Goal: Contribute content: Add original content to the website for others to see

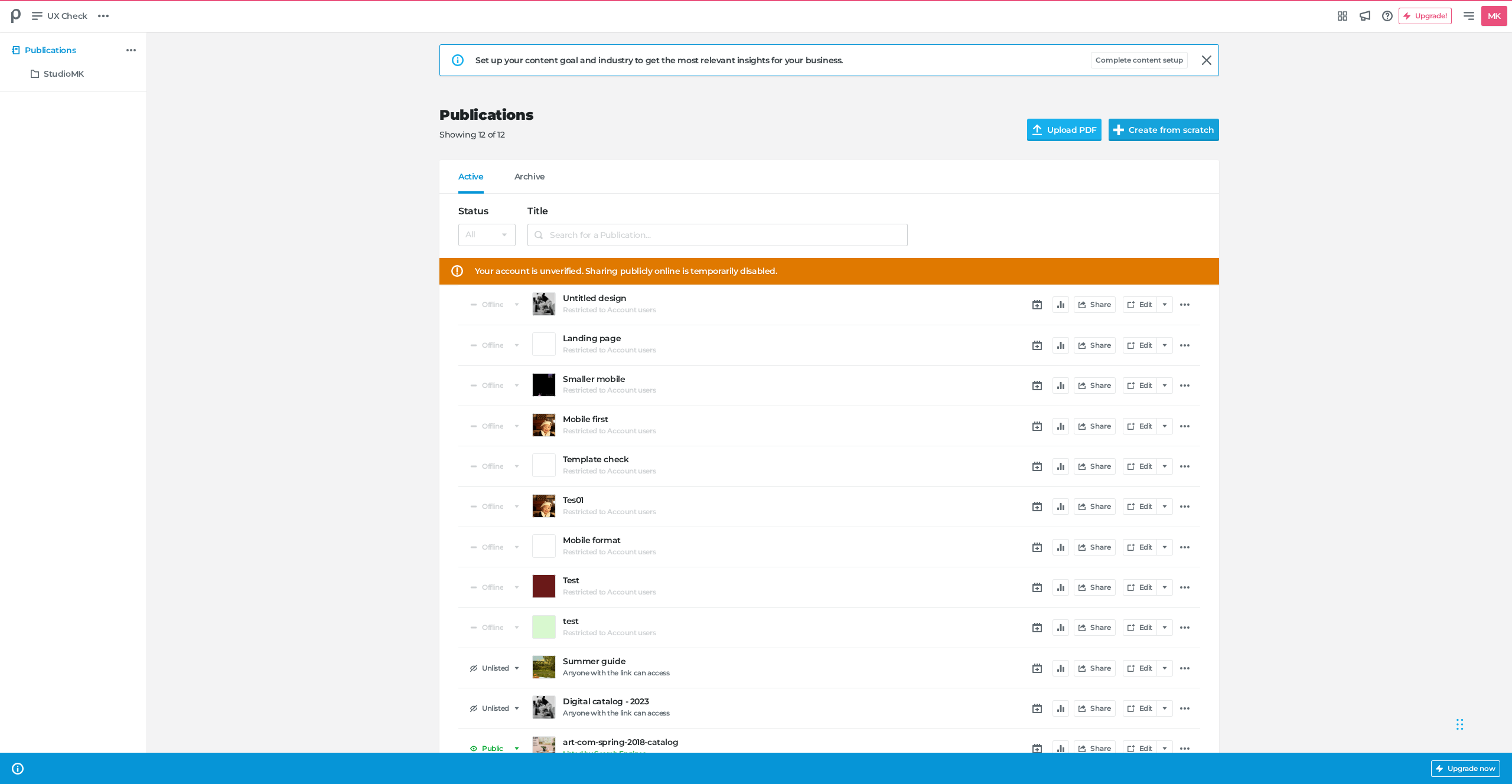
click at [1149, 130] on button "Create from scratch" at bounding box center [1164, 130] width 111 height 22
select select "se"
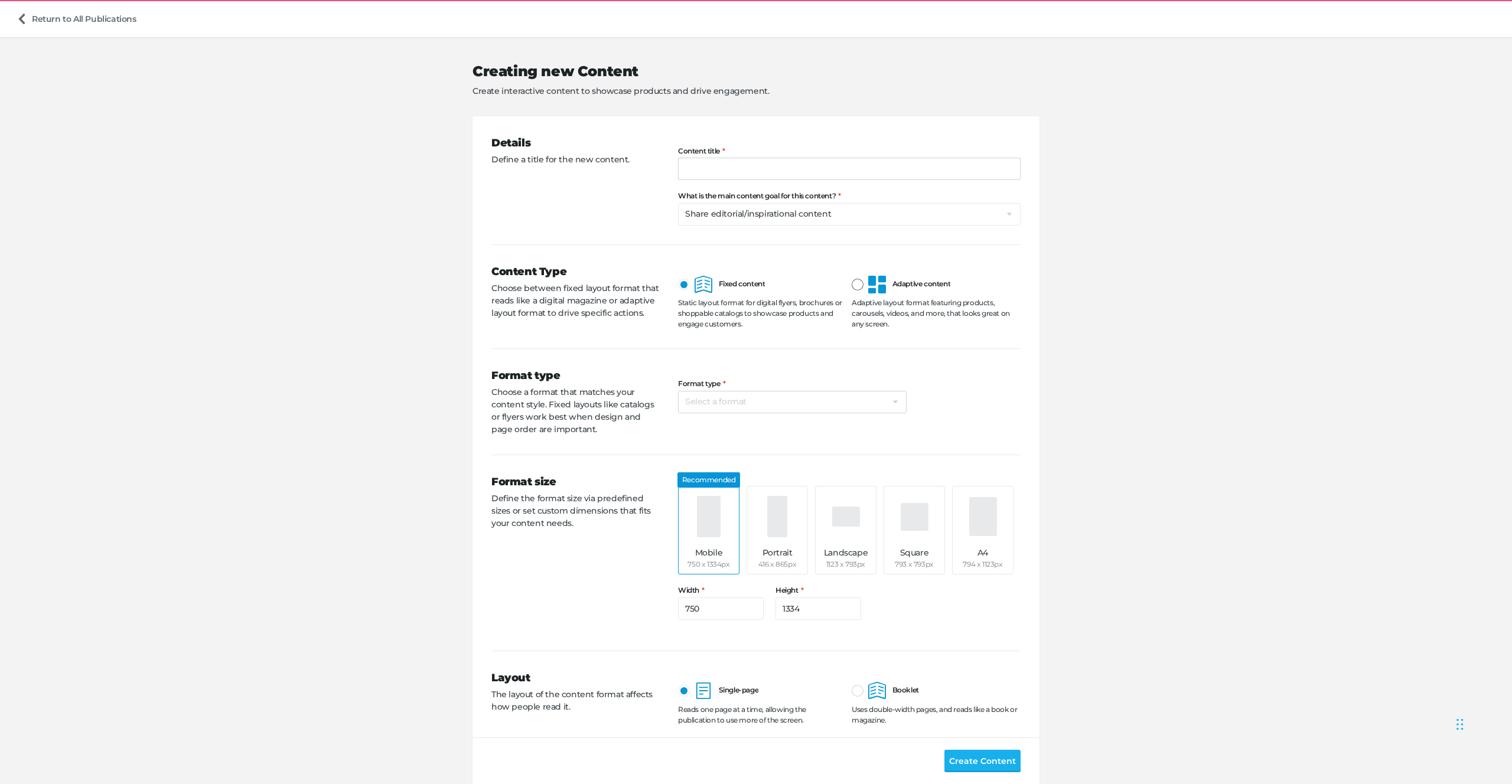
click at [863, 286] on div at bounding box center [857, 284] width 12 height 12
click at [851, 276] on input "Adaptive content" at bounding box center [851, 276] width 0 height 0
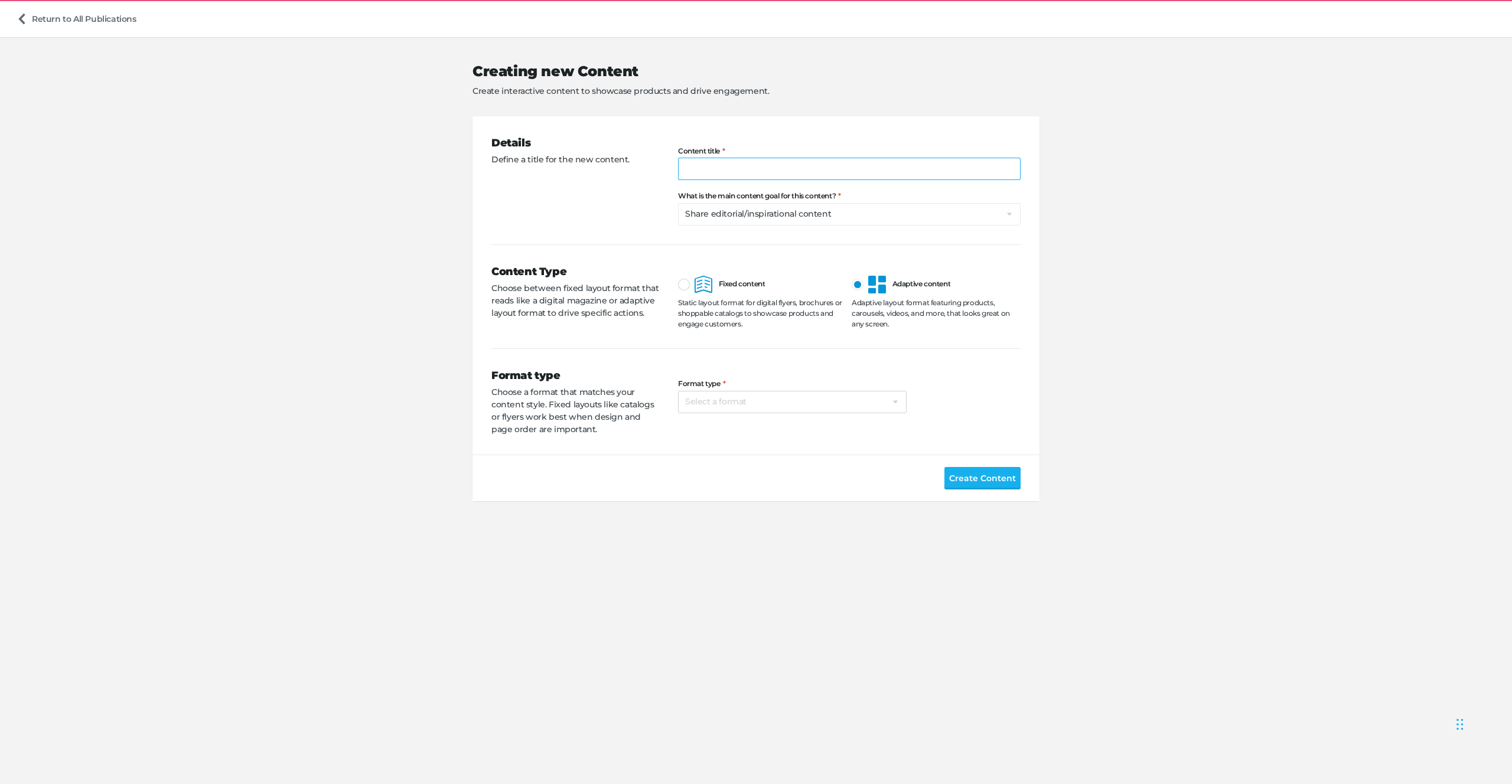
click at [825, 158] on input "Content title" at bounding box center [849, 169] width 343 height 22
type input "Product grid"
click at [712, 394] on select "Select a format Landing/Campaign web page Product carousel/grid Digital flyer D…" at bounding box center [792, 402] width 229 height 22
select select "pc"
click at [1006, 481] on span "Create Content" at bounding box center [983, 478] width 67 height 13
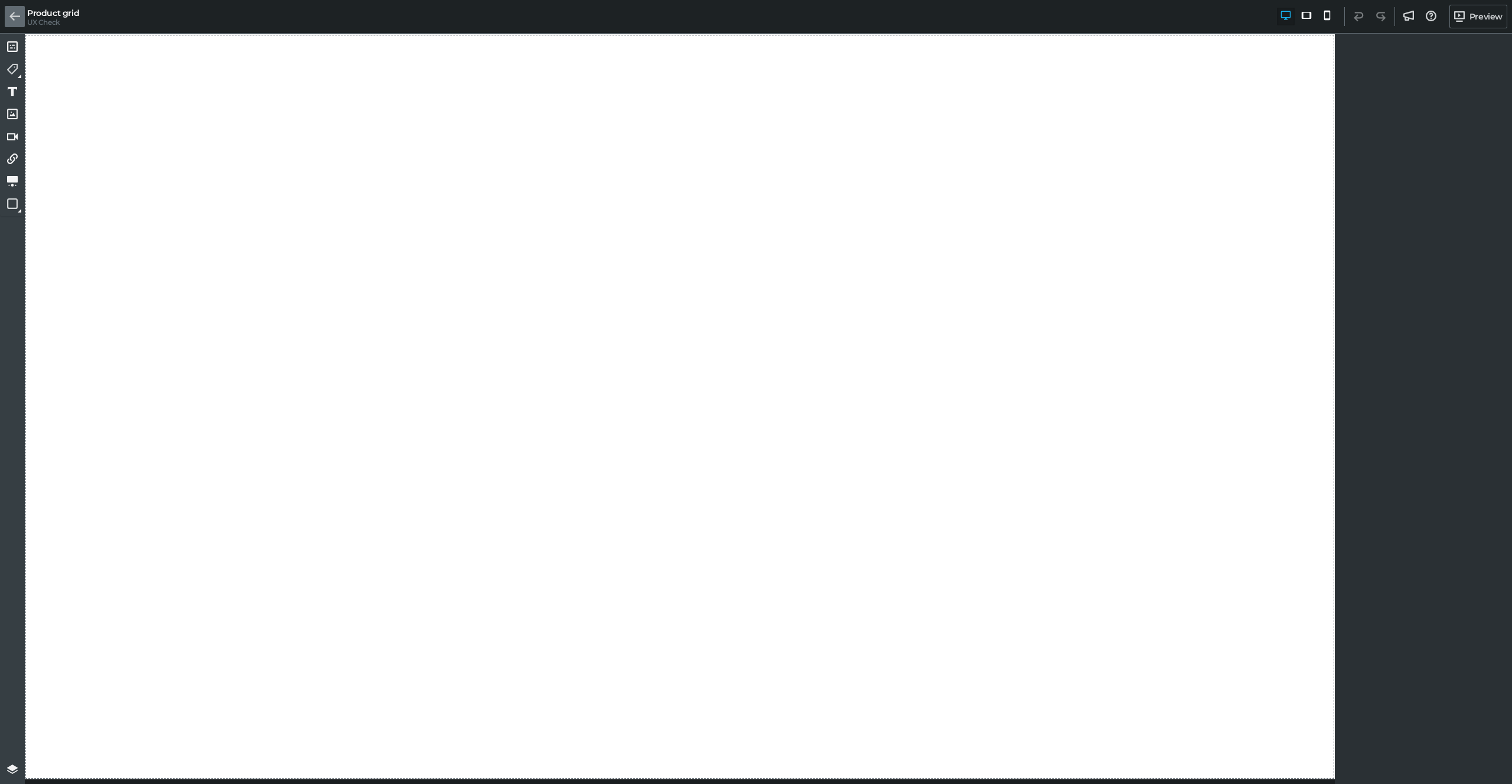
click at [10, 18] on icon at bounding box center [15, 16] width 10 height 10
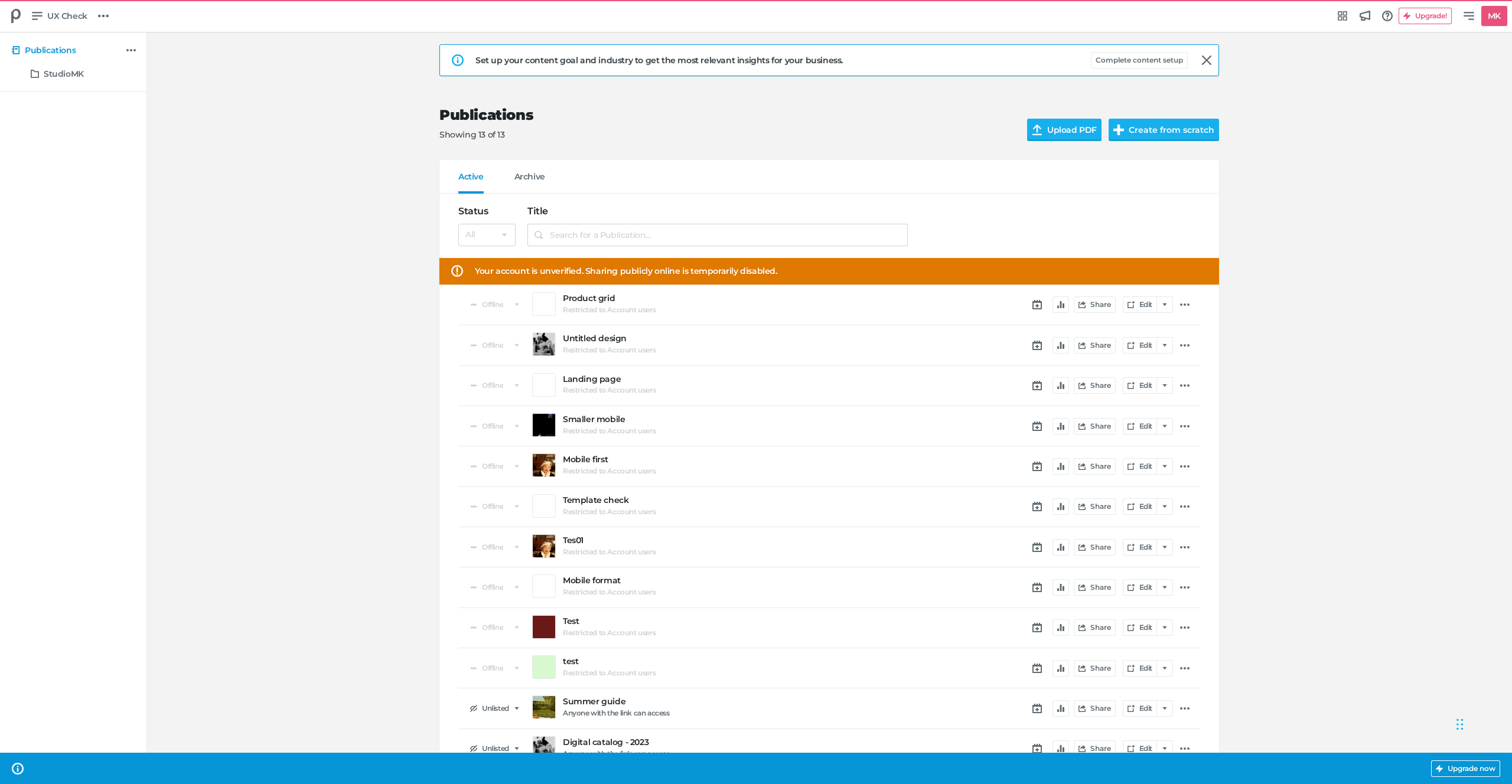
click at [733, 111] on h2 "Publications" at bounding box center [724, 115] width 569 height 17
click at [1059, 306] on icon "button" at bounding box center [1061, 305] width 7 height 7
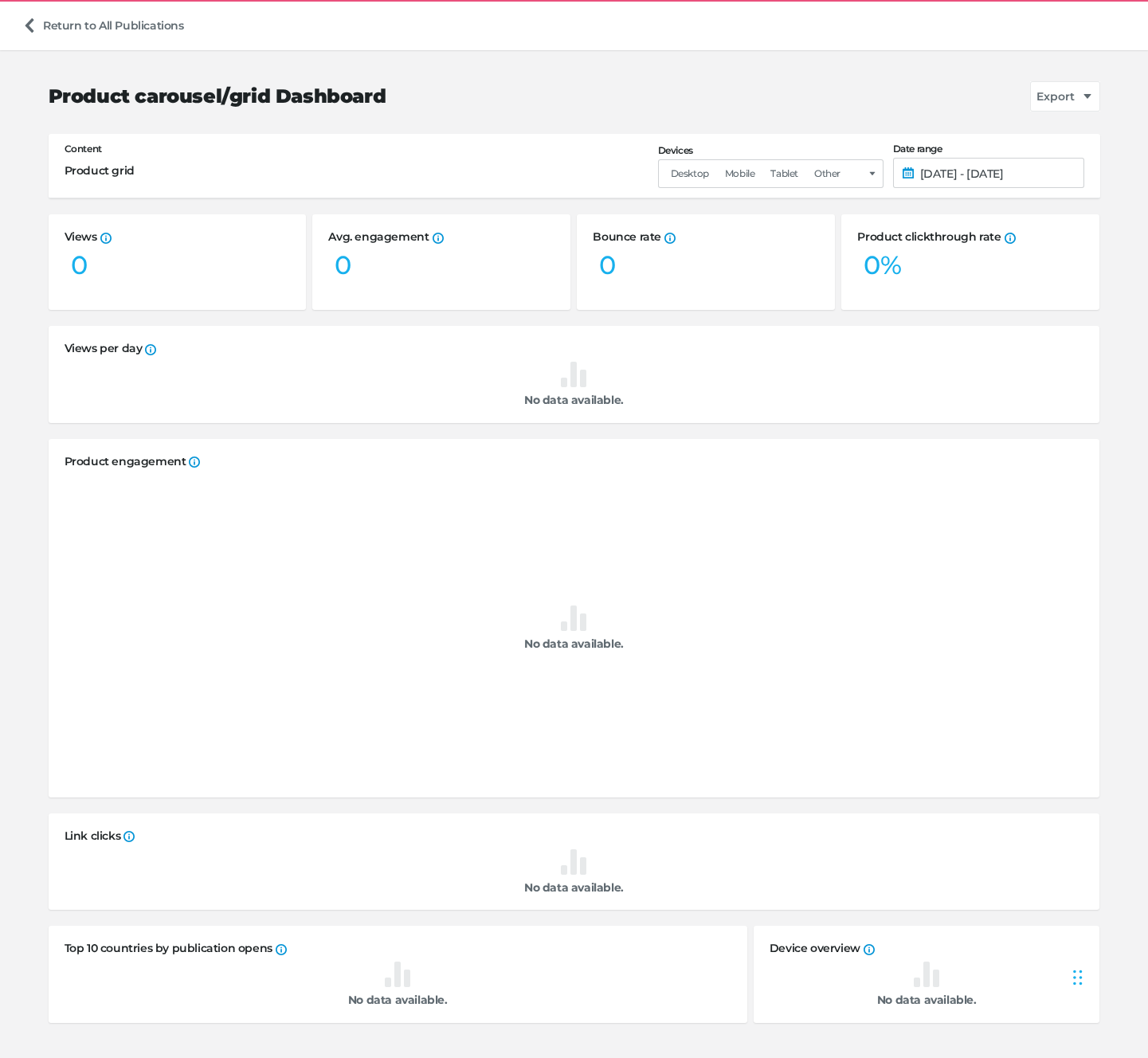
click at [162, 466] on h2 "Product engagement A list of products viewed within the selected date range, al…" at bounding box center [574, 462] width 1020 height 14
click at [38, 24] on link "Return to All Publications" at bounding box center [102, 25] width 174 height 30
